Goal: Task Accomplishment & Management: Complete application form

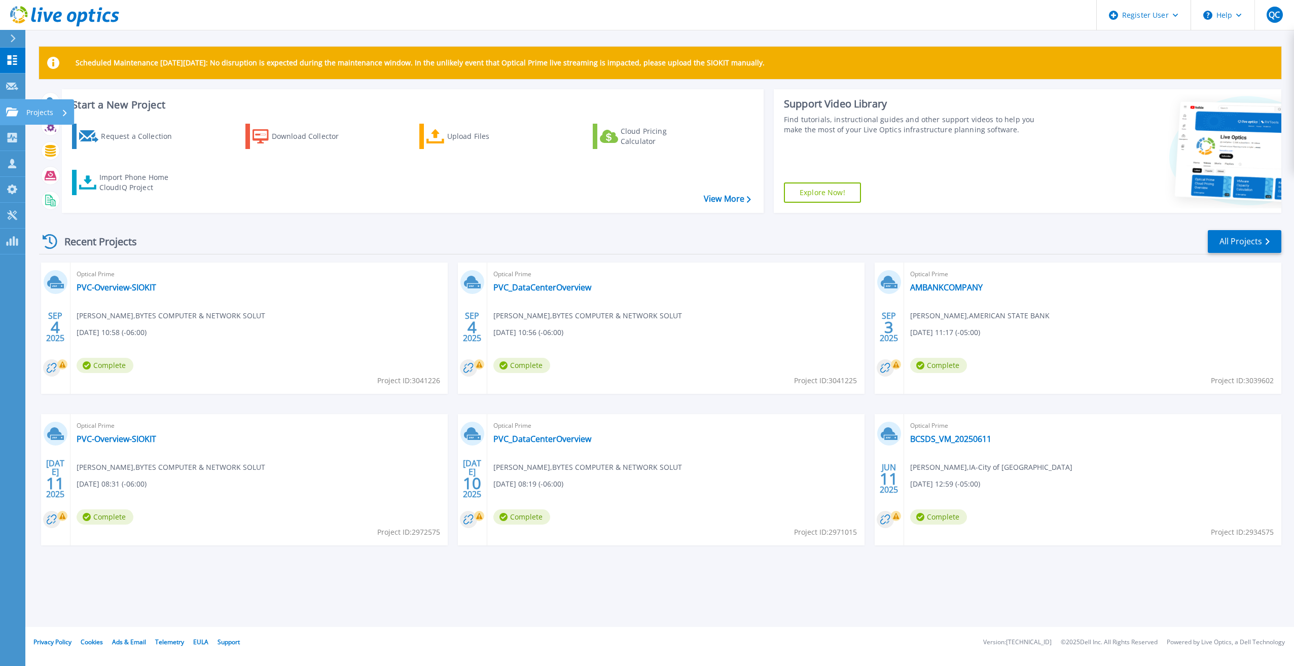
click at [19, 115] on div "Projects" at bounding box center [29, 112] width 47 height 9
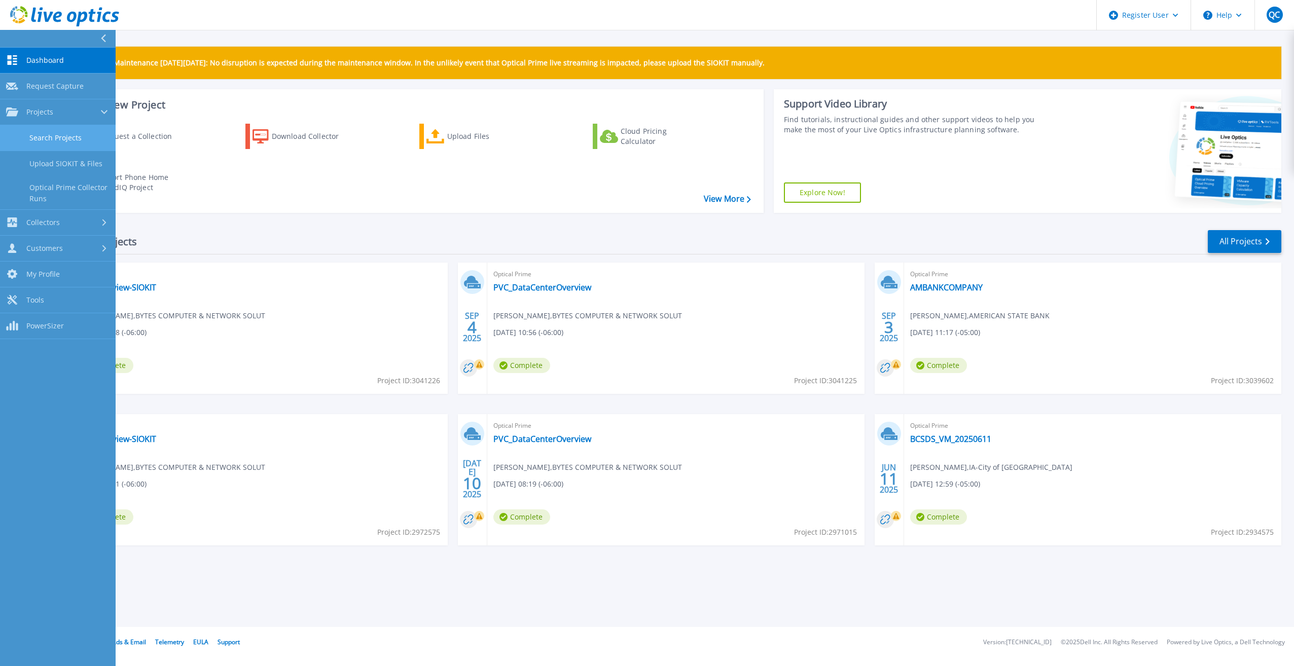
click at [73, 136] on link "Search Projects" at bounding box center [58, 138] width 116 height 26
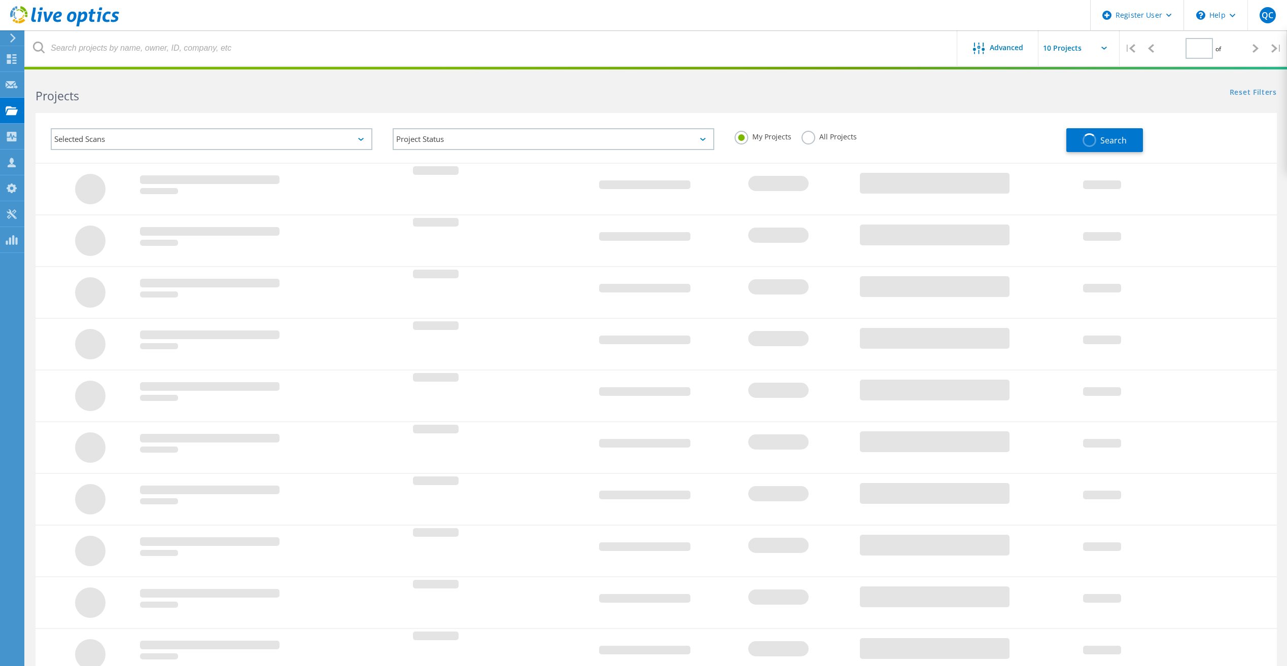
type input "1"
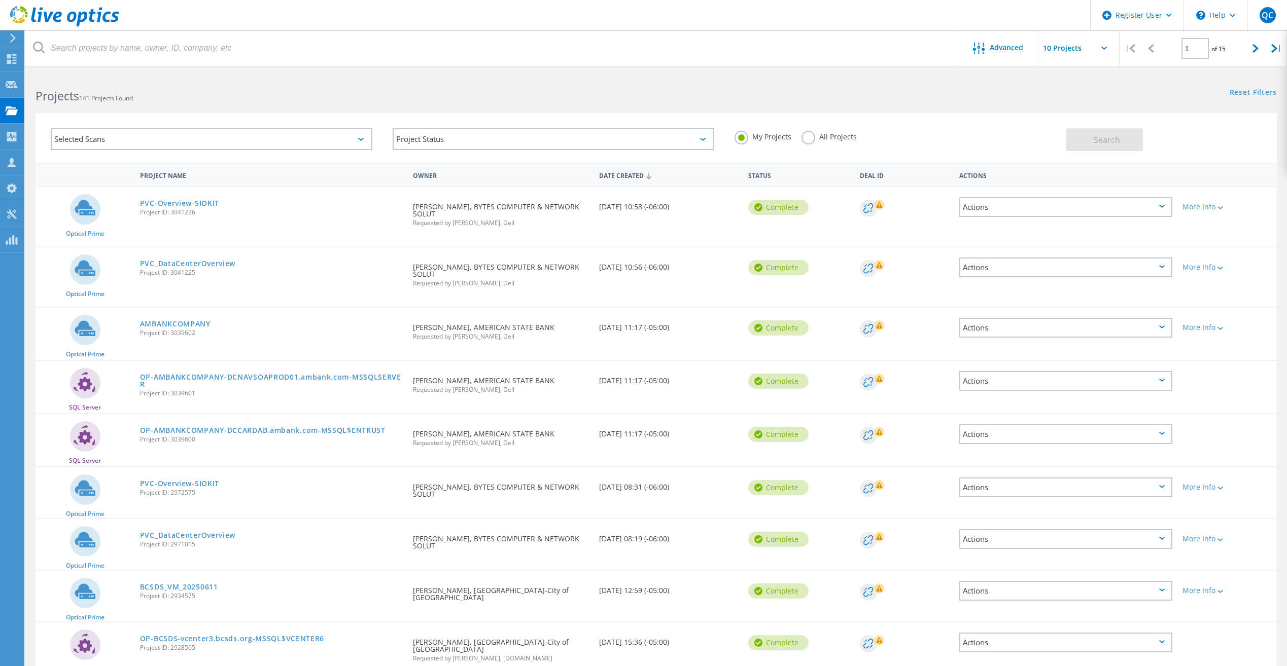
click at [26, 88] on div "Projects 141 Projects Found" at bounding box center [340, 87] width 630 height 27
click at [11, 86] on icon at bounding box center [12, 85] width 12 height 10
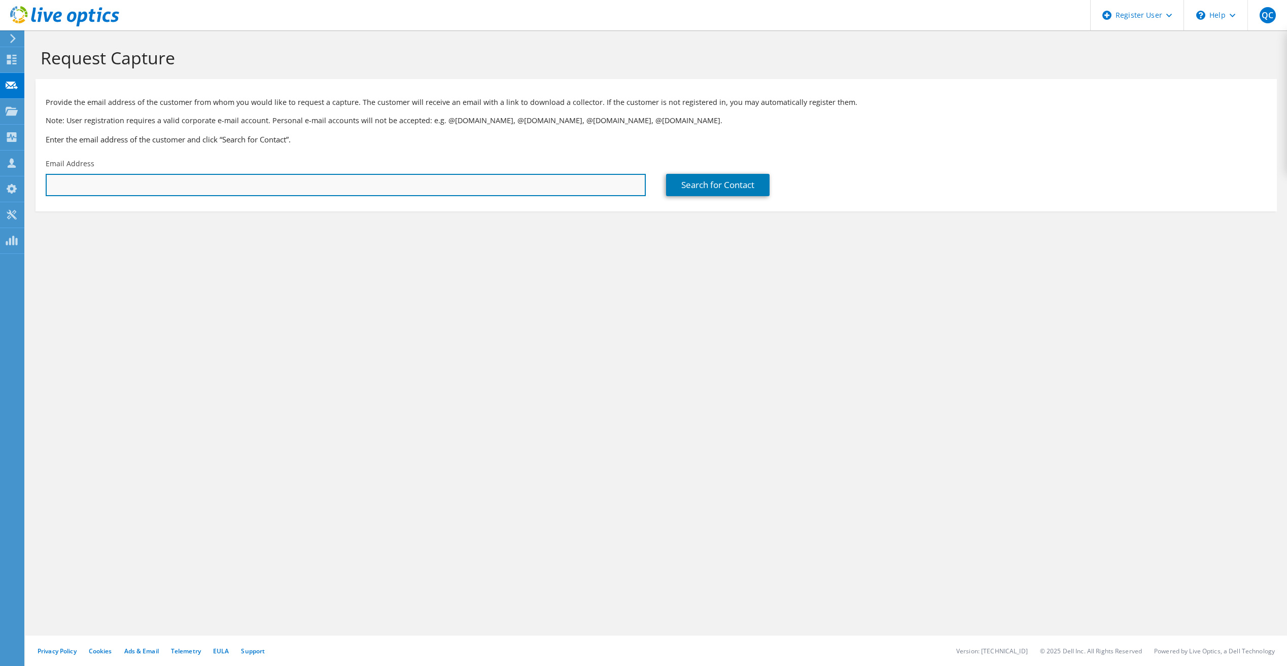
click at [127, 190] on input "text" at bounding box center [346, 185] width 600 height 22
paste input "[PERSON_NAME][EMAIL_ADDRESS][DOMAIN_NAME]"
type input "khess@iowaselect.com"
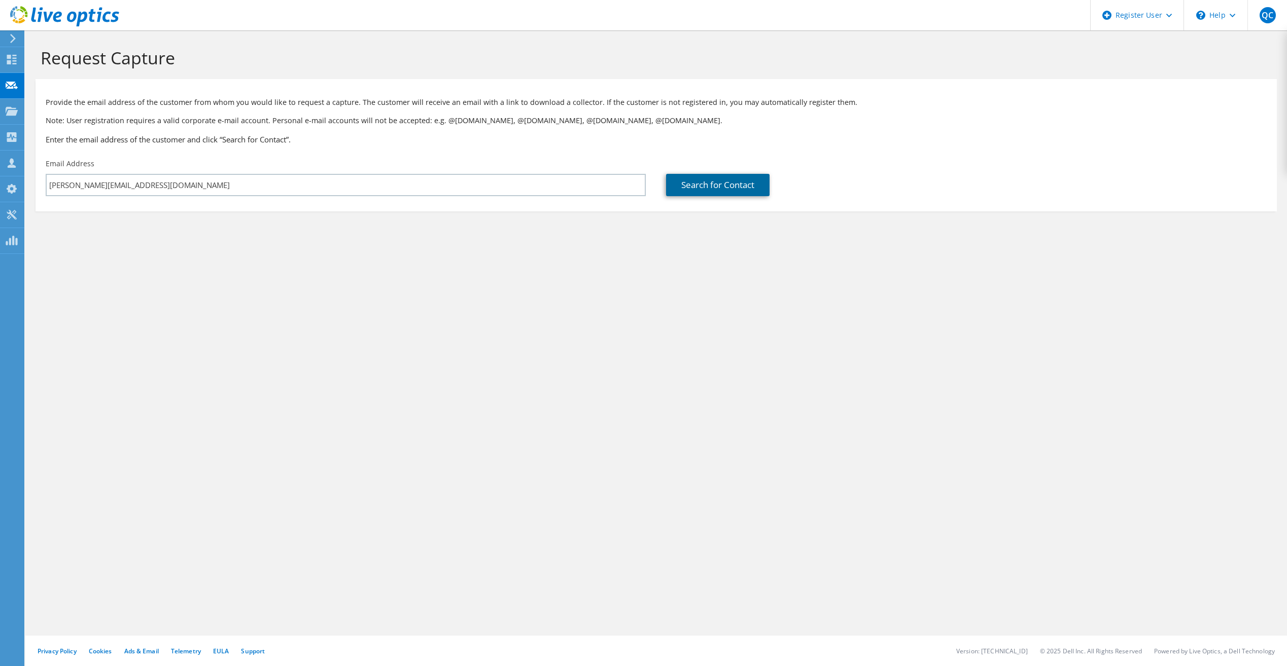
click at [723, 191] on link "Search for Contact" at bounding box center [717, 185] width 103 height 22
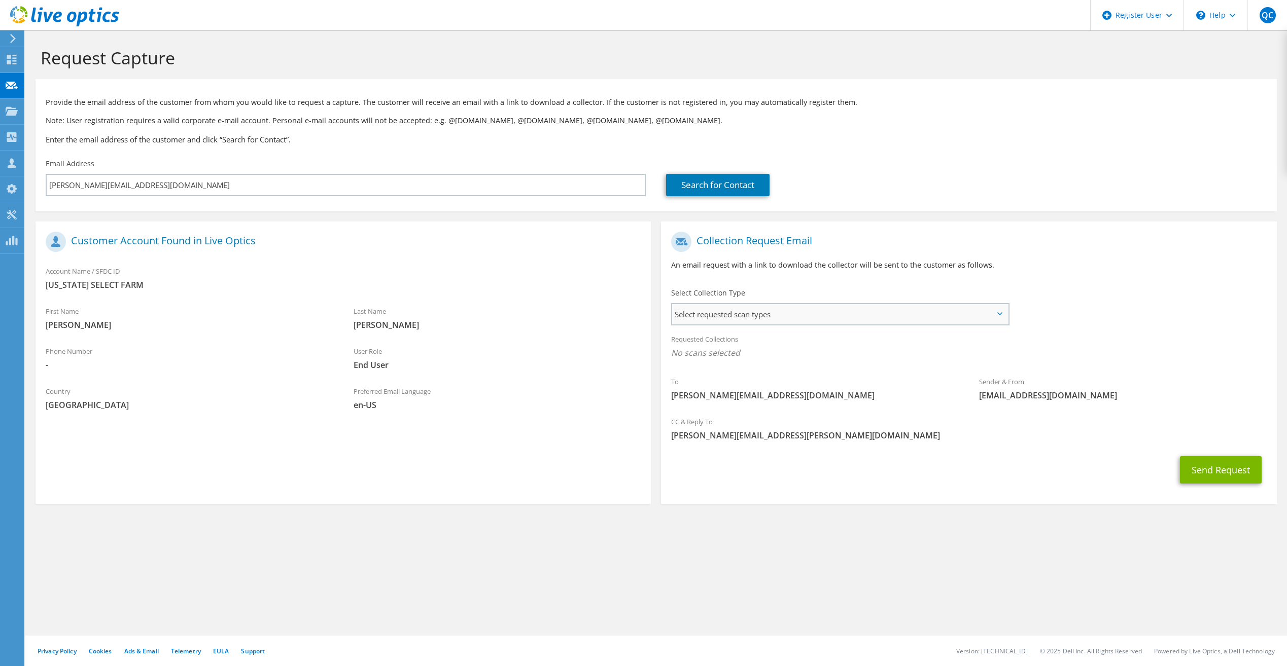
click at [770, 313] on span "Select requested scan types" at bounding box center [839, 314] width 335 height 20
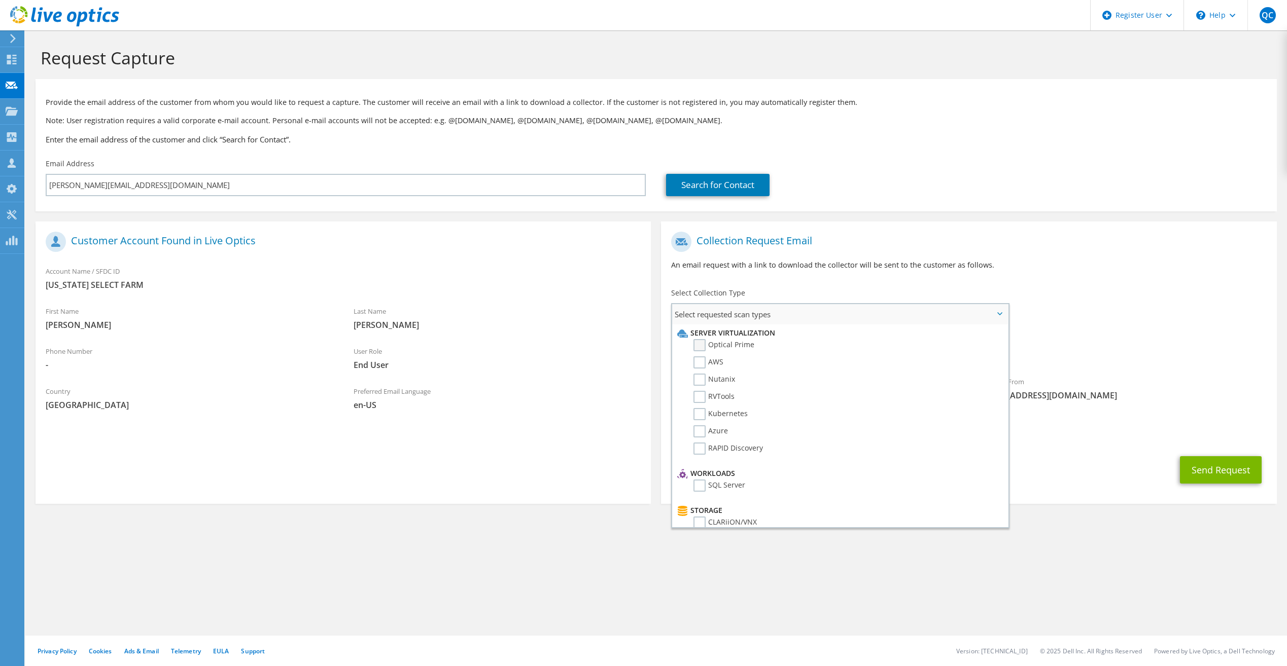
click at [704, 344] on label "Optical Prime" at bounding box center [723, 345] width 61 height 12
click at [0, 0] on input "Optical Prime" at bounding box center [0, 0] width 0 height 0
click at [1054, 260] on p "An email request with a link to download the collector will be sent to the cust…" at bounding box center [968, 265] width 595 height 11
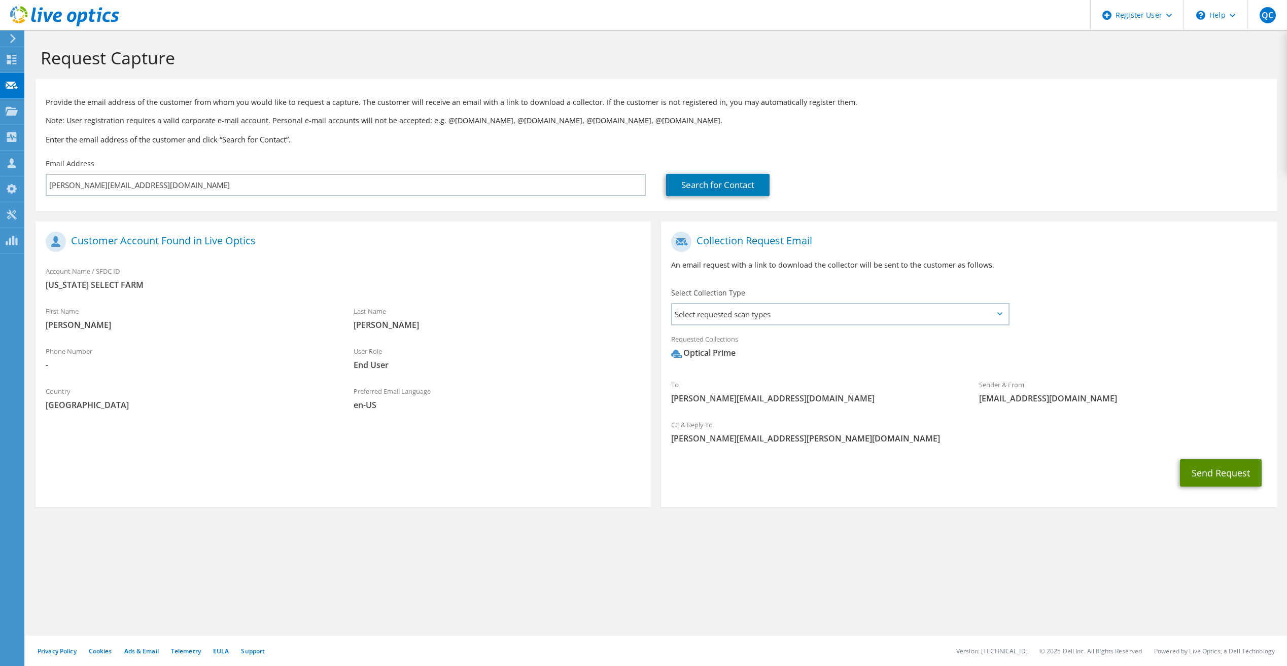
click at [1210, 479] on button "Send Request" at bounding box center [1221, 473] width 82 height 27
